Goal: Book appointment/travel/reservation

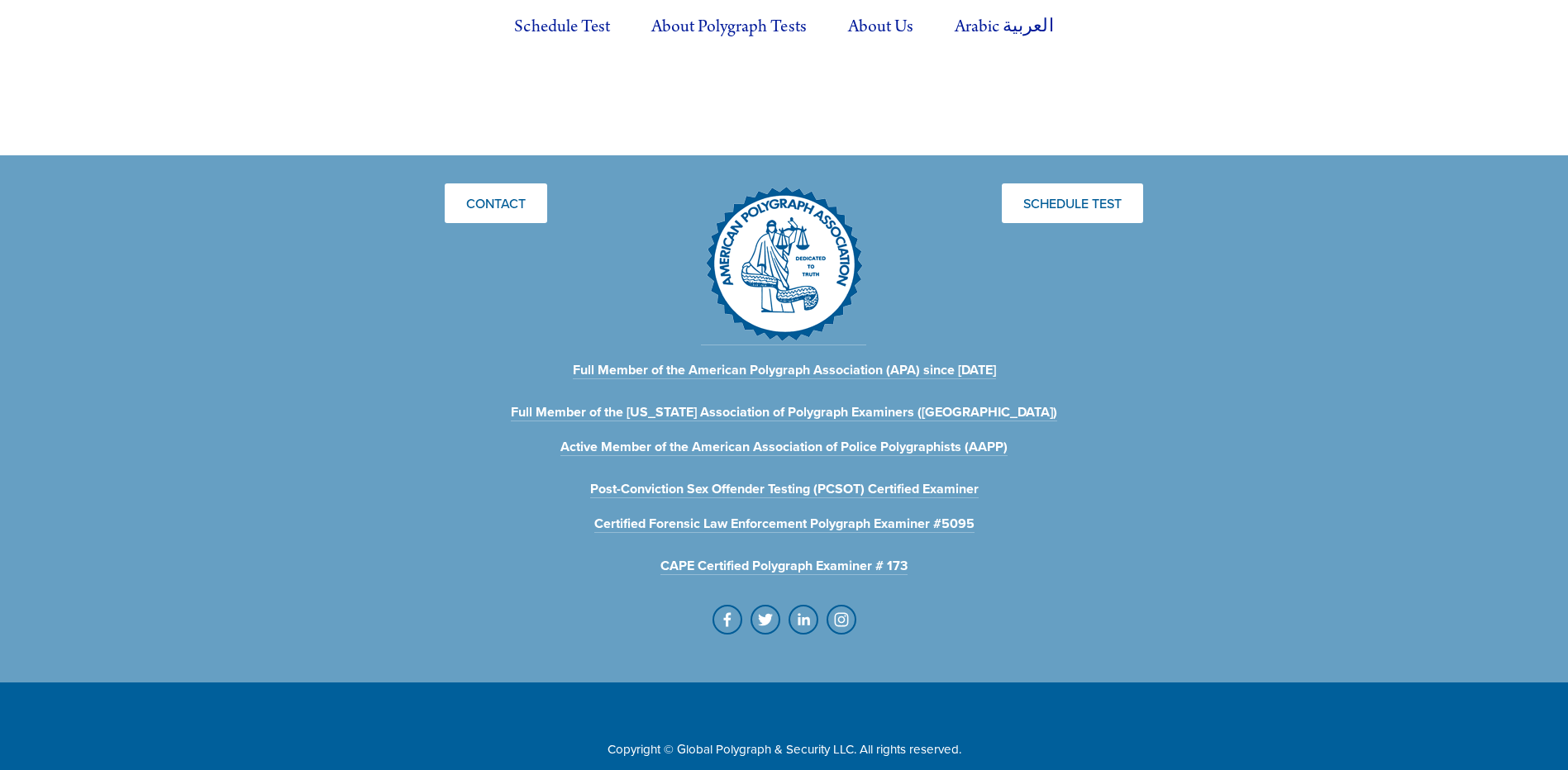
drag, startPoint x: 662, startPoint y: 279, endPoint x: 667, endPoint y: 408, distance: 129.1
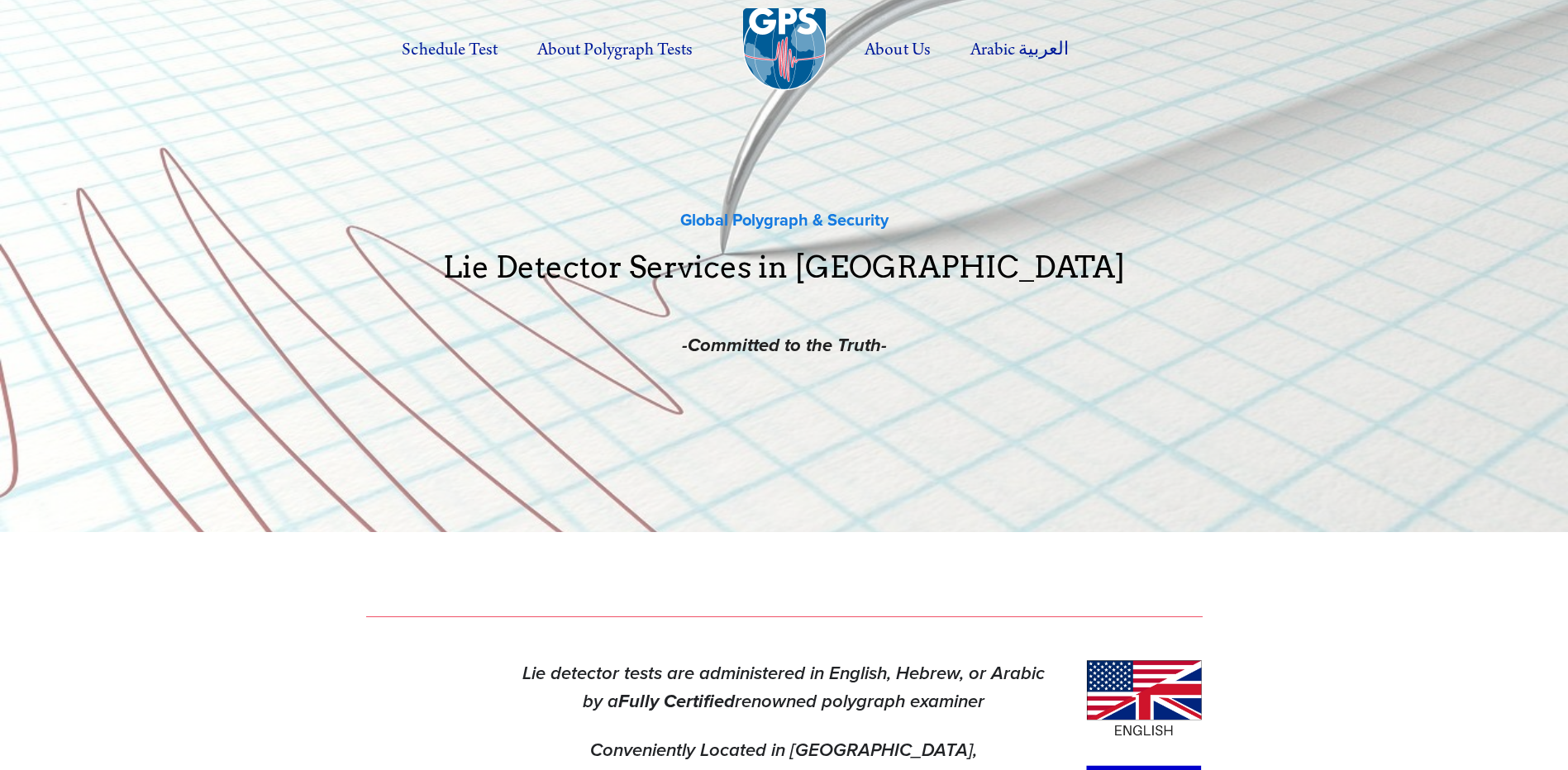
drag, startPoint x: 648, startPoint y: 219, endPoint x: 647, endPoint y: -52, distance: 271.0
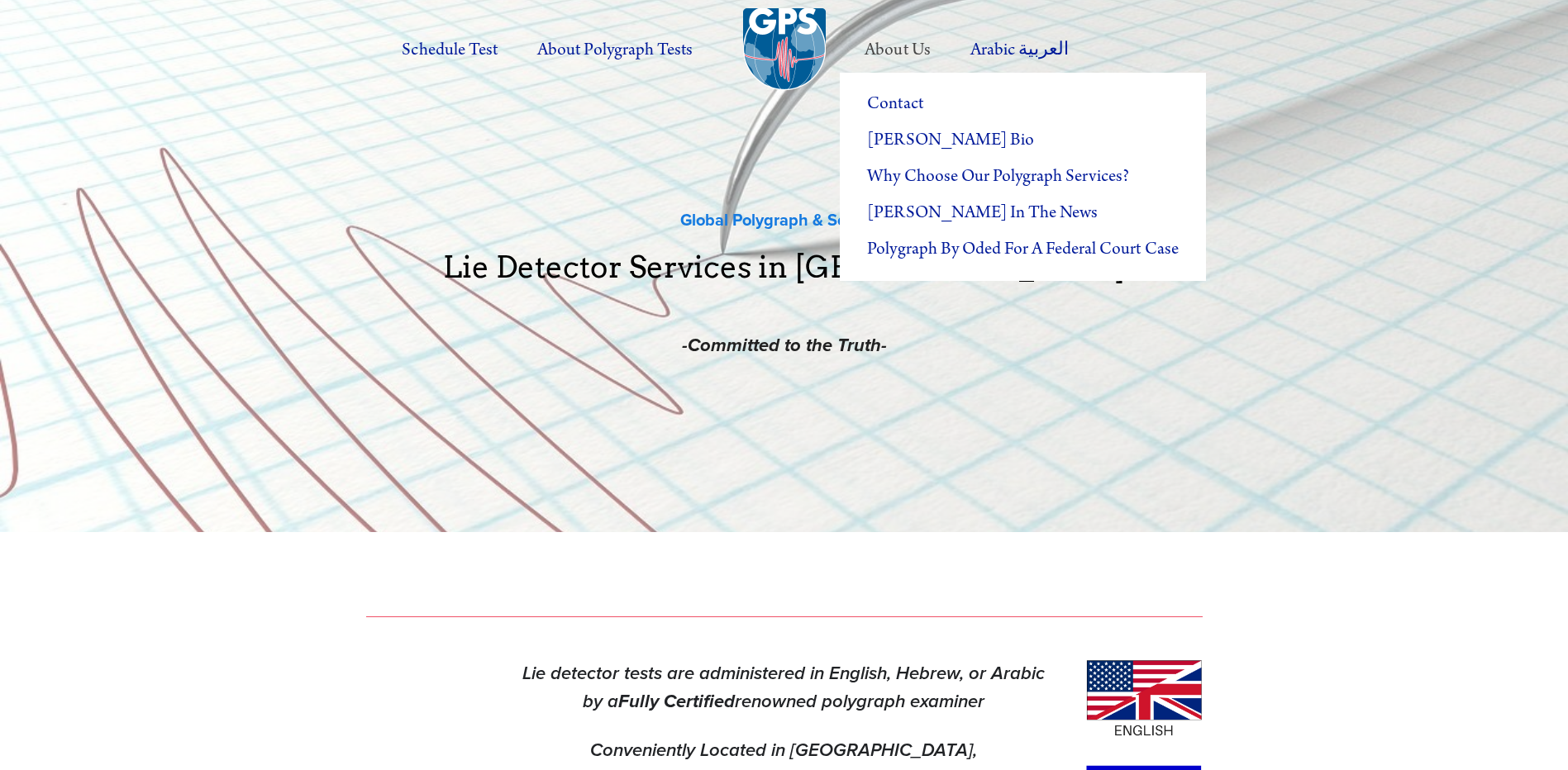
click at [901, 54] on label "About Us" at bounding box center [897, 50] width 102 height 45
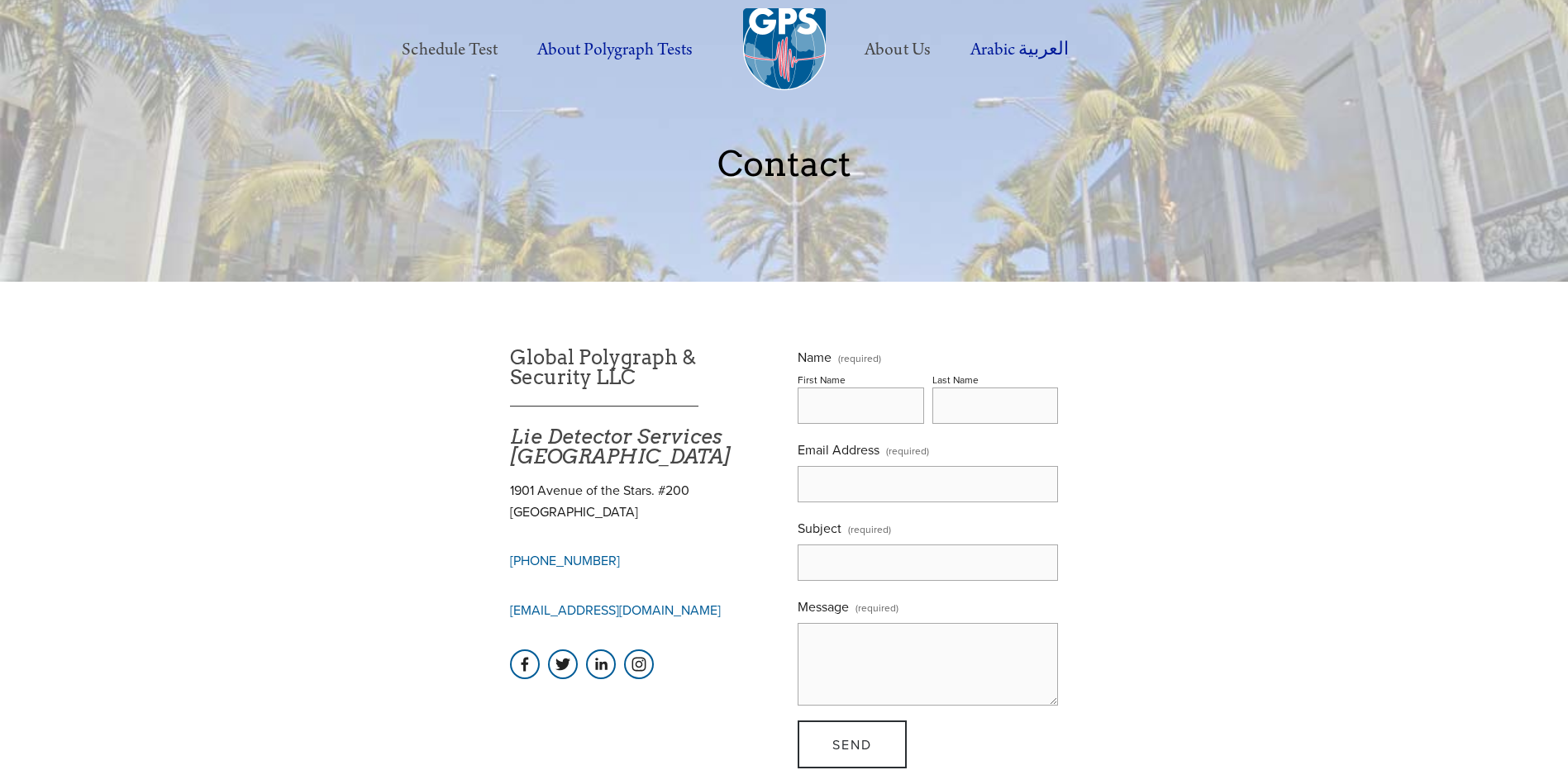
click at [467, 55] on link "Schedule Test" at bounding box center [449, 50] width 131 height 45
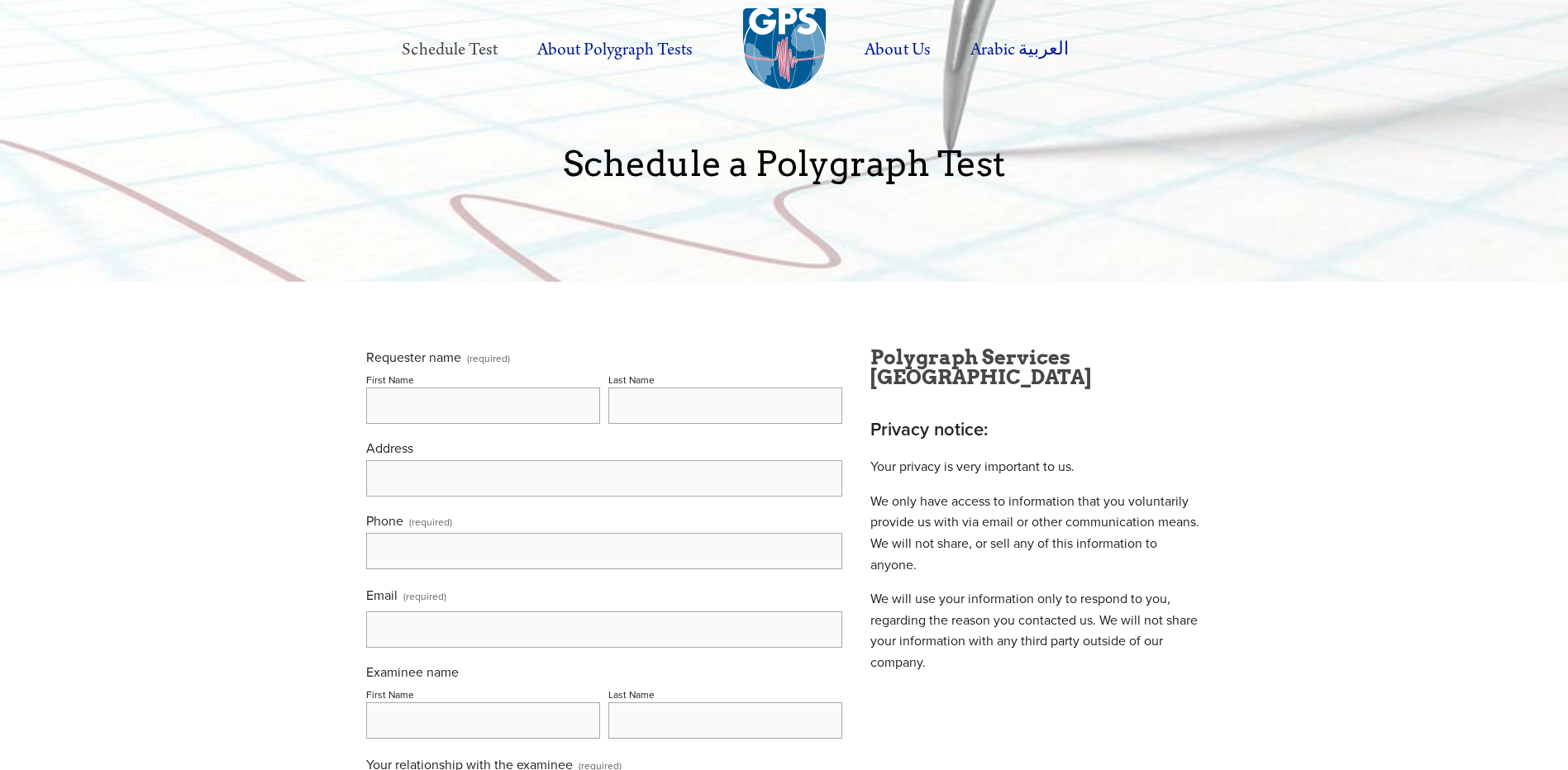
click at [789, 57] on img at bounding box center [784, 50] width 82 height 82
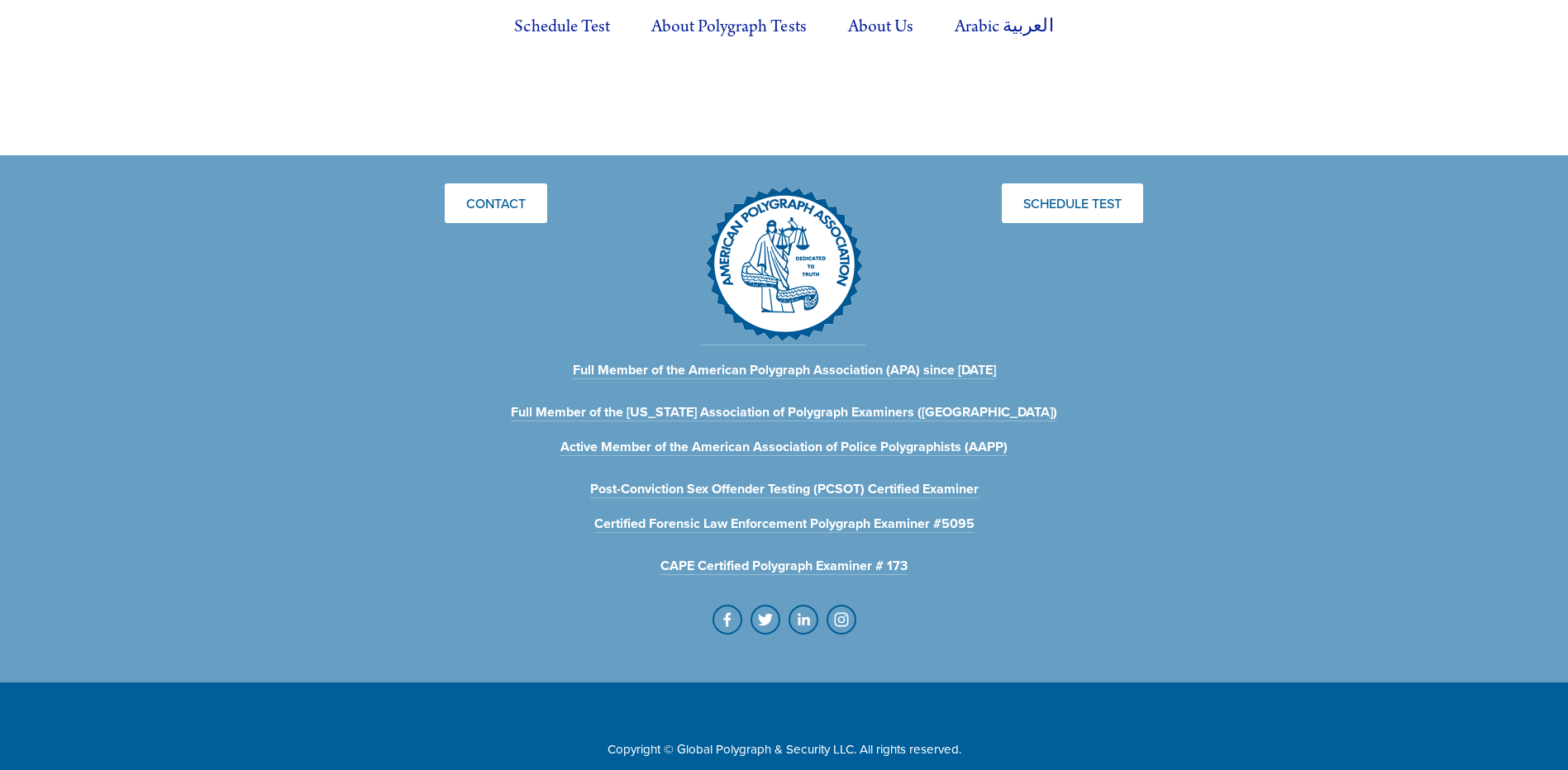
drag, startPoint x: 666, startPoint y: 341, endPoint x: 619, endPoint y: 544, distance: 208.4
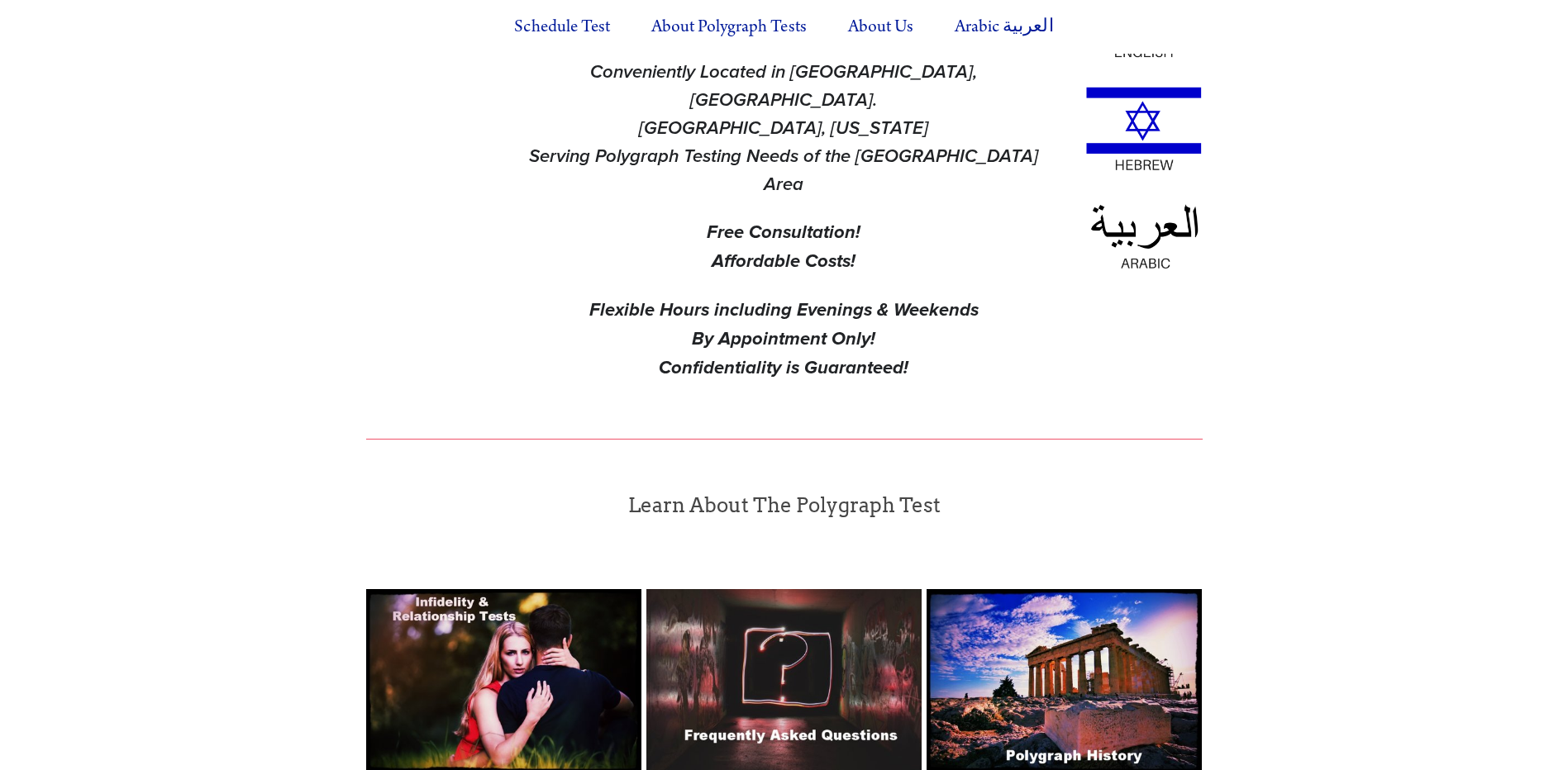
drag, startPoint x: 506, startPoint y: 268, endPoint x: 470, endPoint y: 141, distance: 132.0
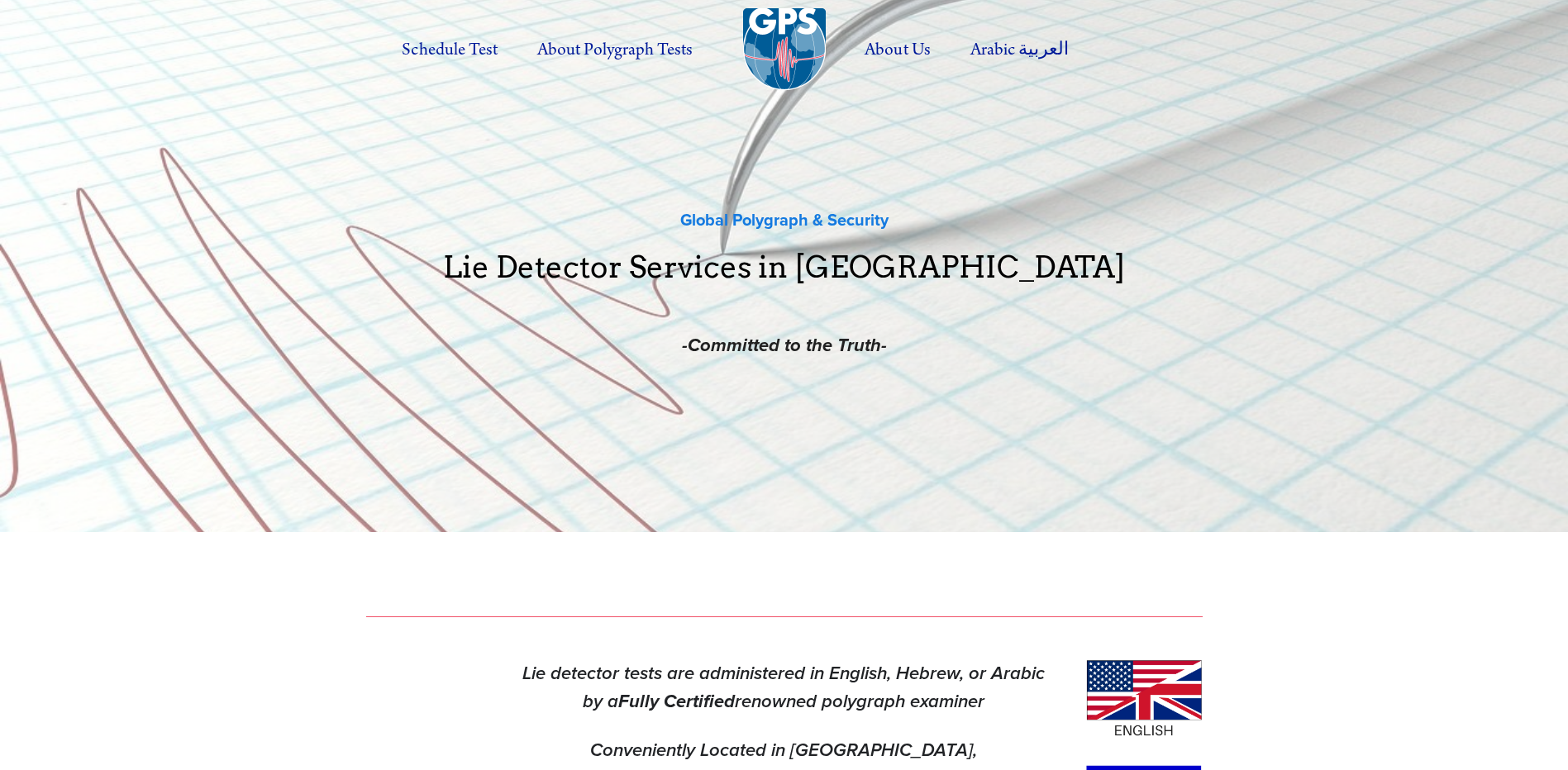
drag, startPoint x: 568, startPoint y: 284, endPoint x: 453, endPoint y: -83, distance: 384.6
